Goal: Check status: Check status

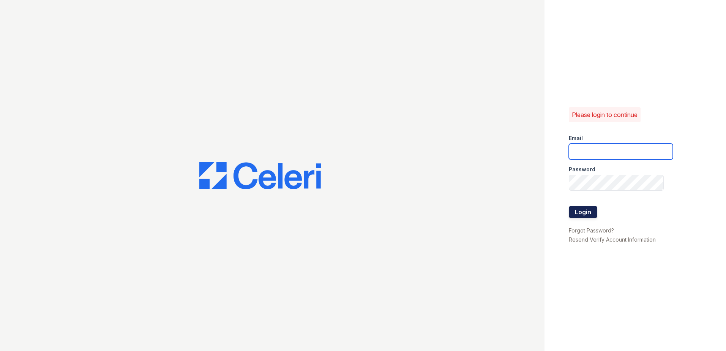
type input "[EMAIL_ADDRESS][DOMAIN_NAME]"
click at [584, 211] on button "Login" at bounding box center [582, 212] width 28 height 12
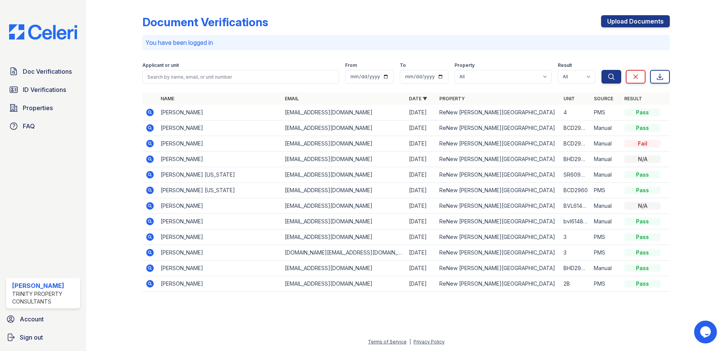
click at [149, 110] on icon at bounding box center [149, 112] width 9 height 9
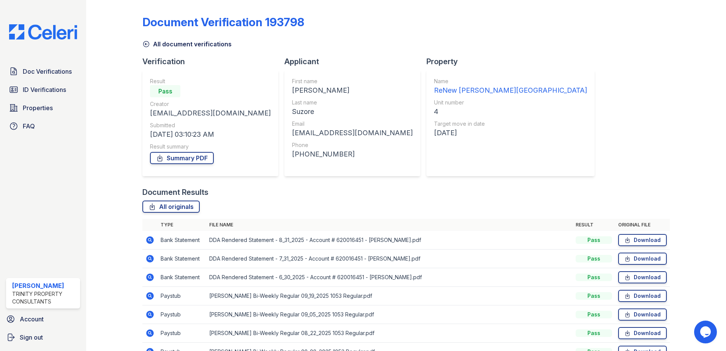
scroll to position [38, 0]
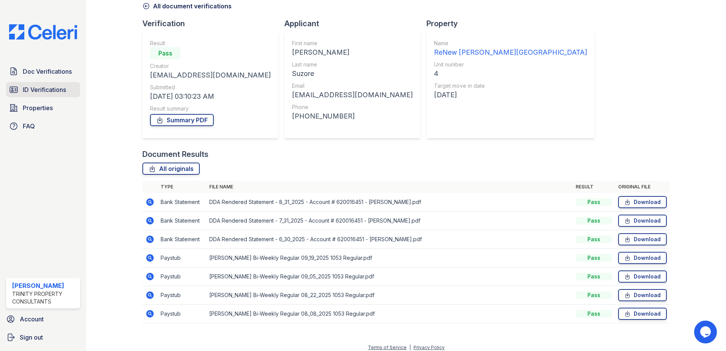
click at [39, 87] on span "ID Verifications" at bounding box center [44, 89] width 43 height 9
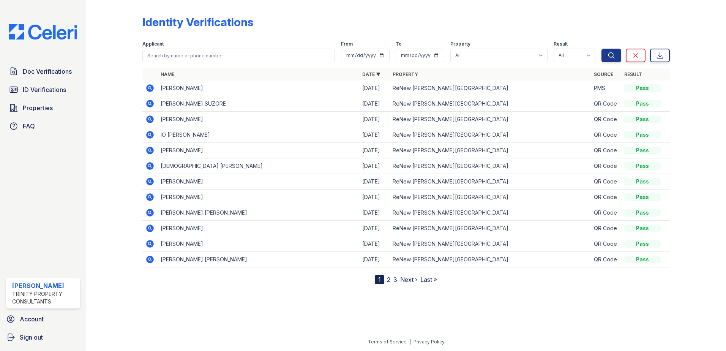
click at [150, 88] on icon at bounding box center [149, 88] width 2 height 2
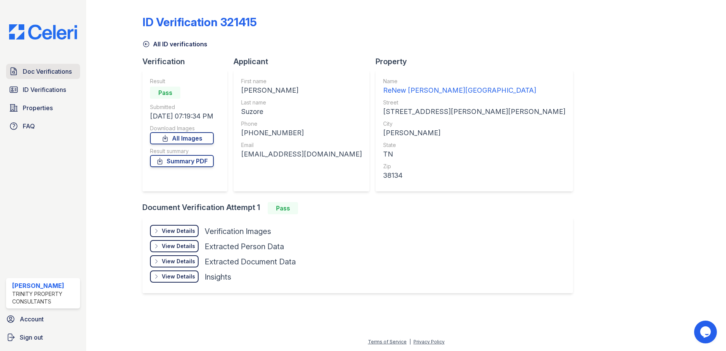
click at [54, 69] on span "Doc Verifications" at bounding box center [47, 71] width 49 height 9
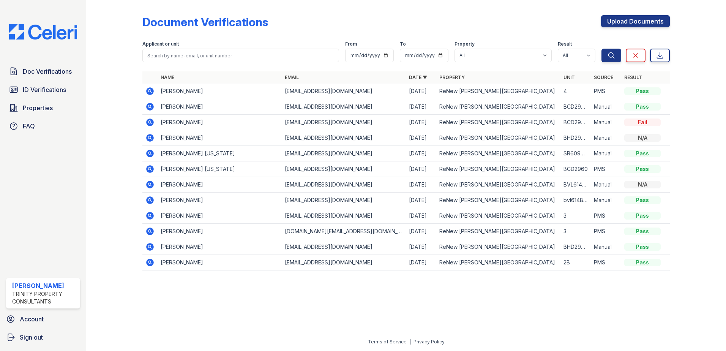
click at [153, 90] on icon at bounding box center [150, 91] width 8 height 8
